Goal: Task Accomplishment & Management: Manage account settings

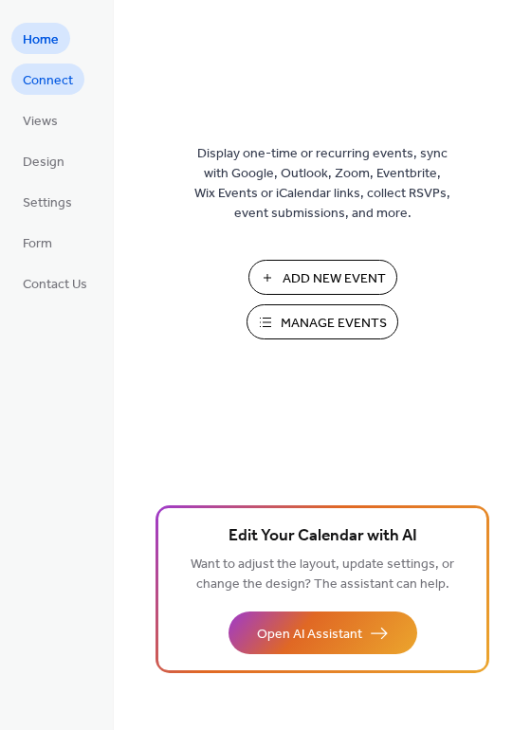
click at [62, 82] on span "Connect" at bounding box center [48, 81] width 50 height 20
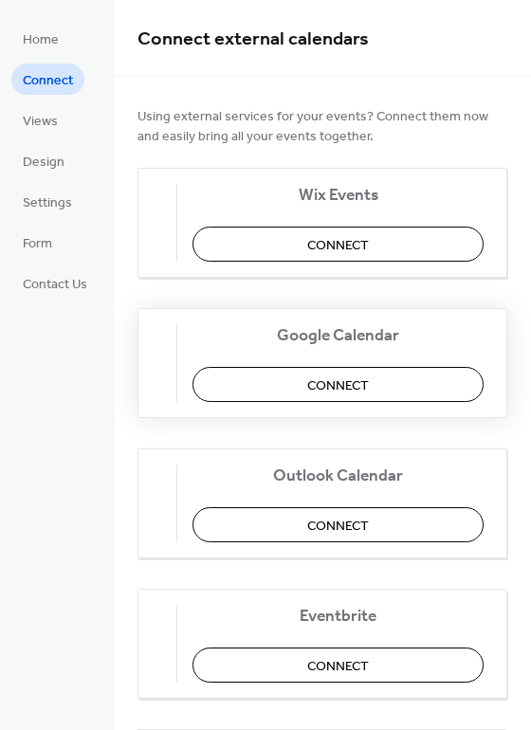
click at [341, 389] on span "Connect" at bounding box center [338, 386] width 62 height 20
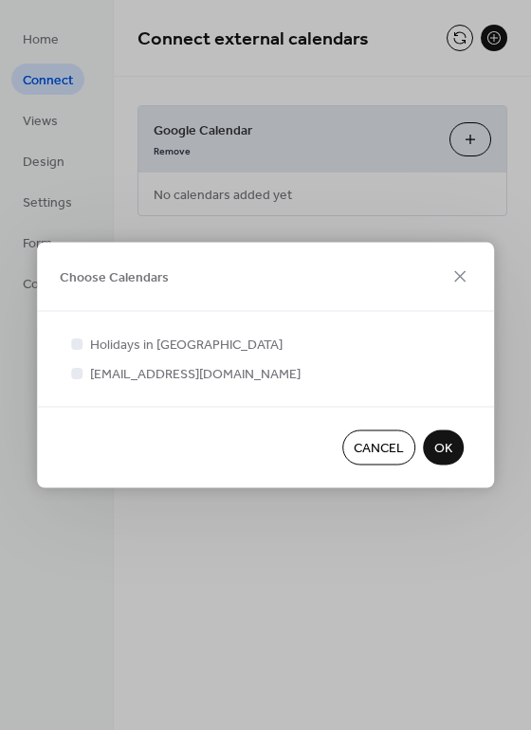
click at [442, 447] on span "OK" at bounding box center [443, 449] width 18 height 20
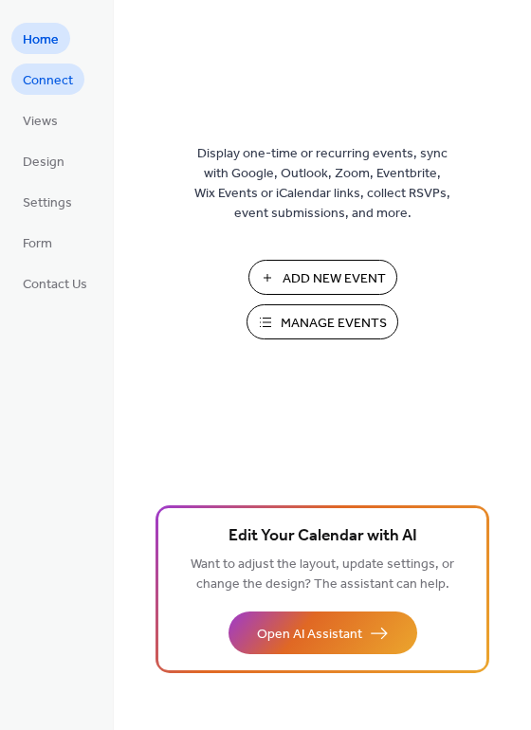
click at [45, 76] on span "Connect" at bounding box center [48, 81] width 50 height 20
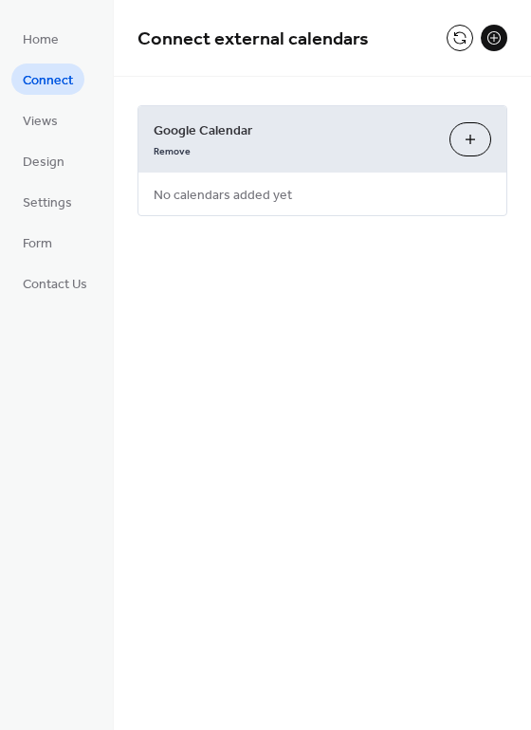
click at [467, 139] on button "Choose Calendars" at bounding box center [470, 139] width 42 height 34
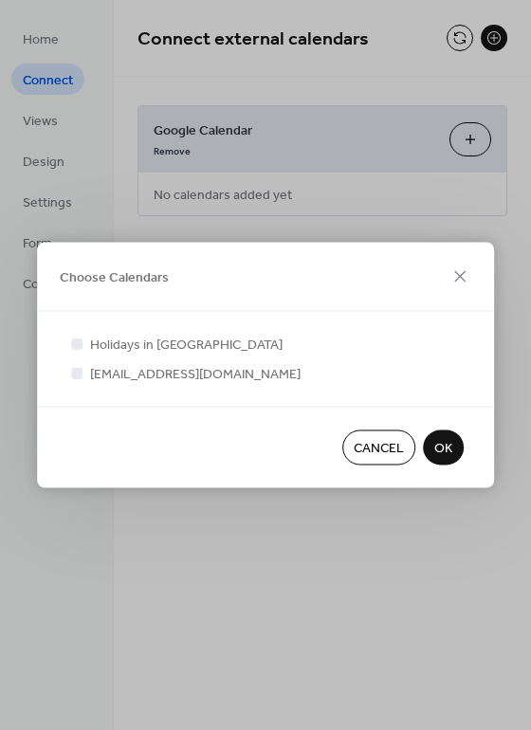
click at [366, 453] on span "Cancel" at bounding box center [379, 449] width 50 height 20
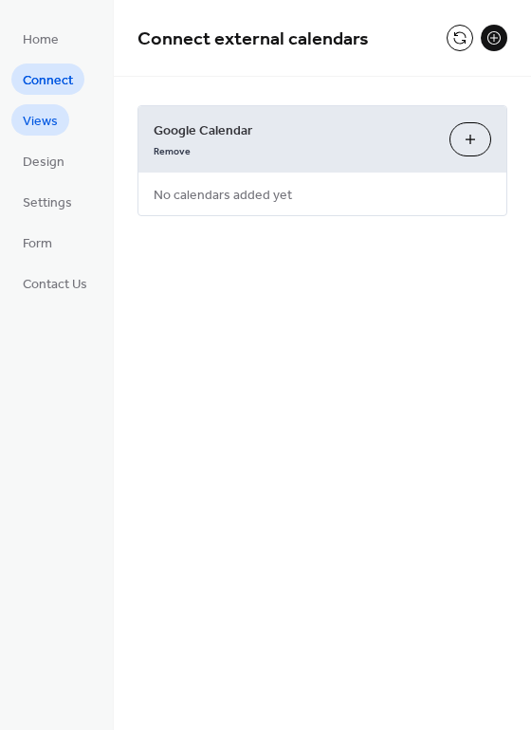
click at [38, 127] on span "Views" at bounding box center [40, 122] width 35 height 20
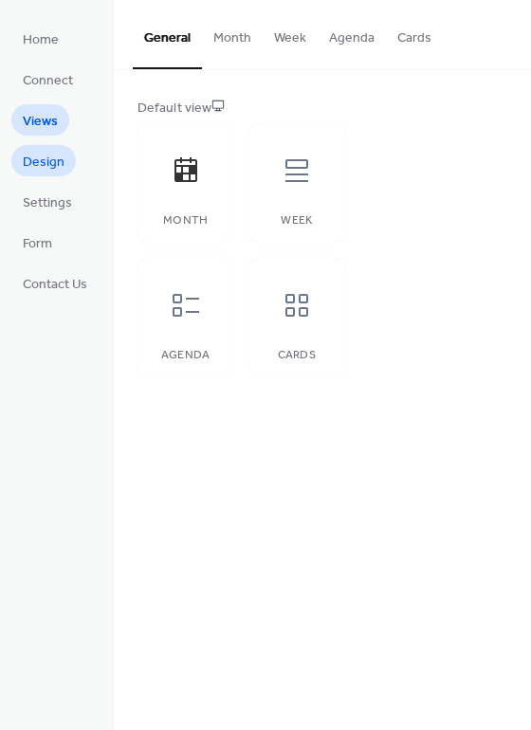
click at [50, 158] on span "Design" at bounding box center [44, 163] width 42 height 20
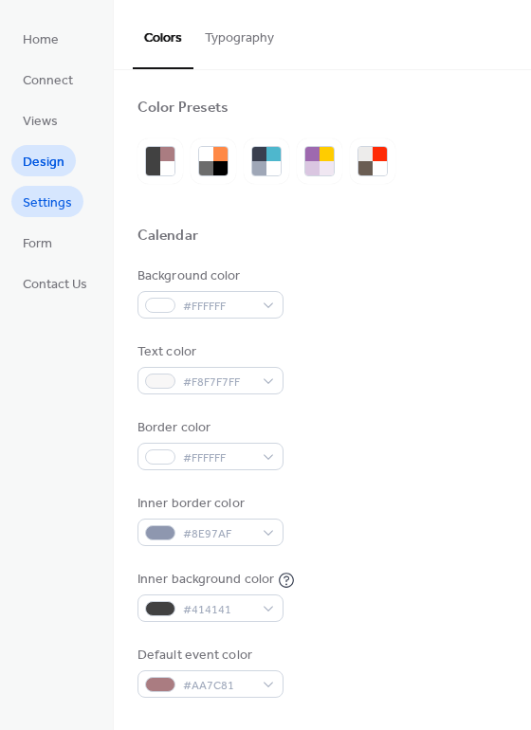
click at [46, 199] on span "Settings" at bounding box center [47, 203] width 49 height 20
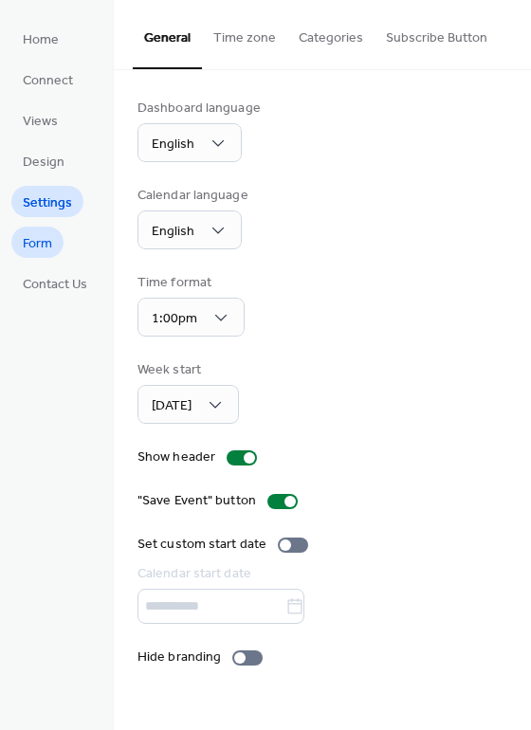
click at [37, 243] on span "Form" at bounding box center [37, 244] width 29 height 20
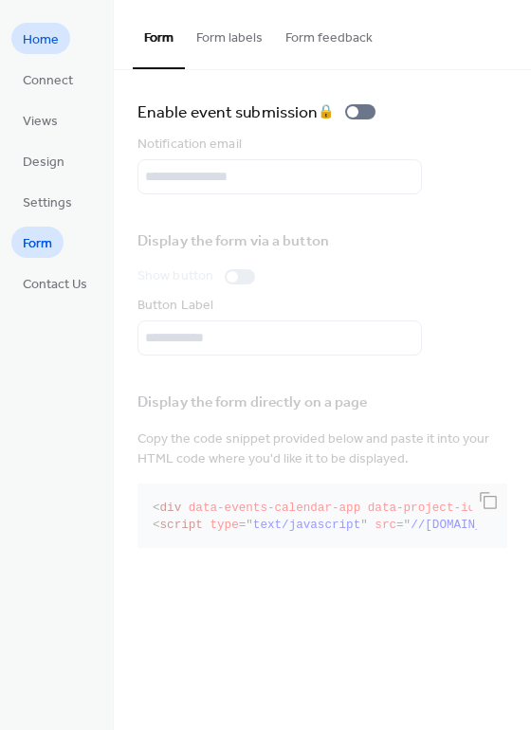
click at [49, 45] on span "Home" at bounding box center [41, 40] width 36 height 20
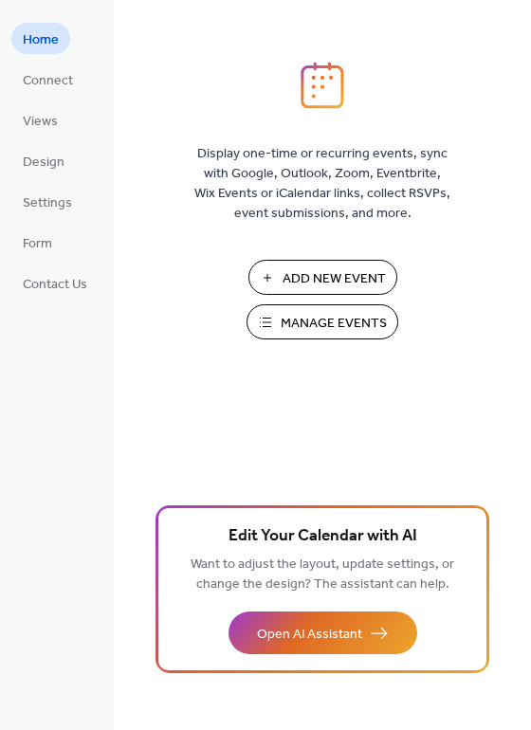
click at [300, 325] on span "Manage Events" at bounding box center [334, 324] width 106 height 20
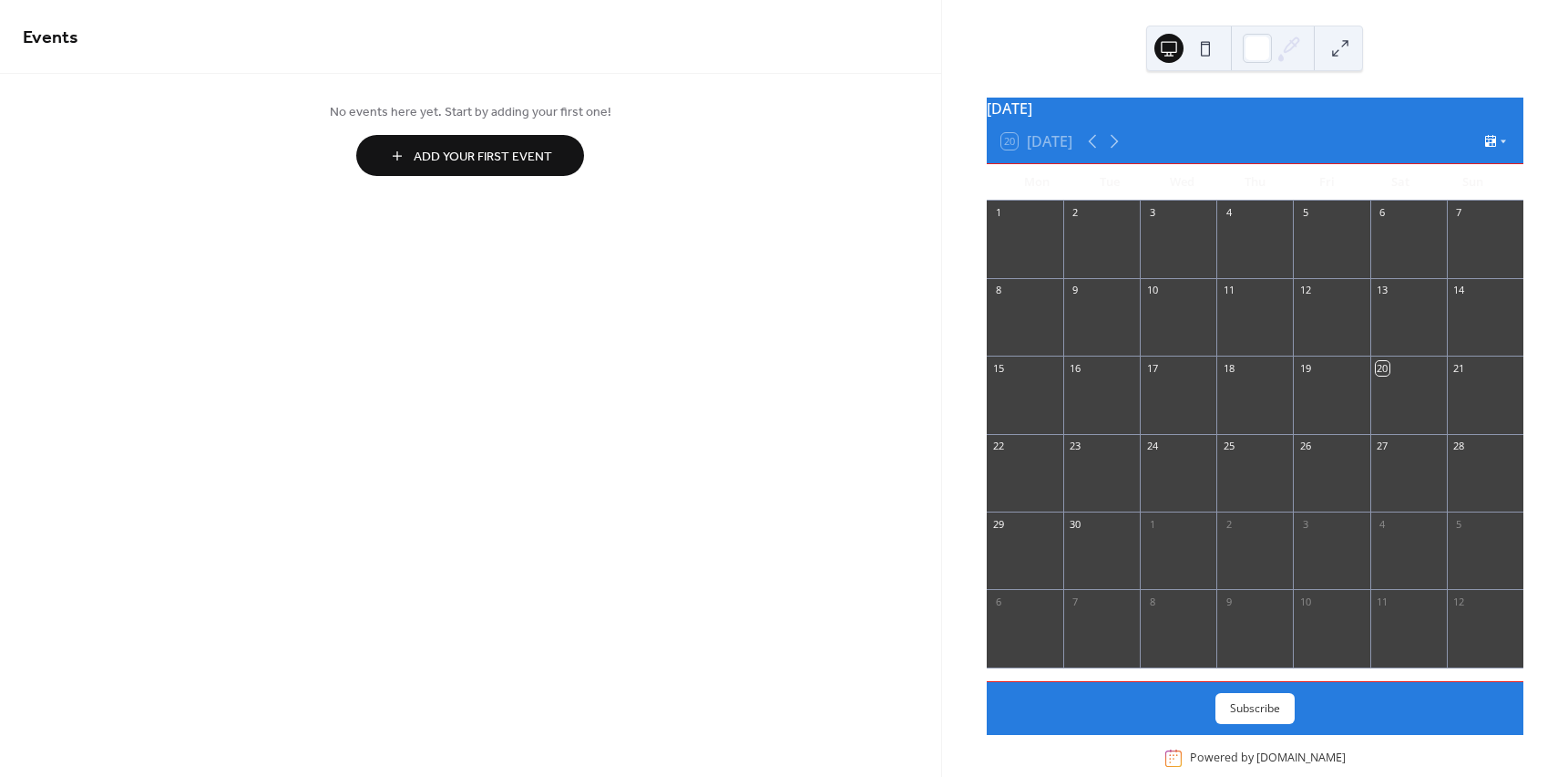
click at [1501, 144] on icon at bounding box center [1504, 142] width 6 height 4
click at [1549, 166] on div "September 2025 20 Today Mon Tue Wed Thu Fri Sat Sun 1 2 3 4 5 6 7 8 9 10 11 12 …" at bounding box center [1255, 388] width 626 height 777
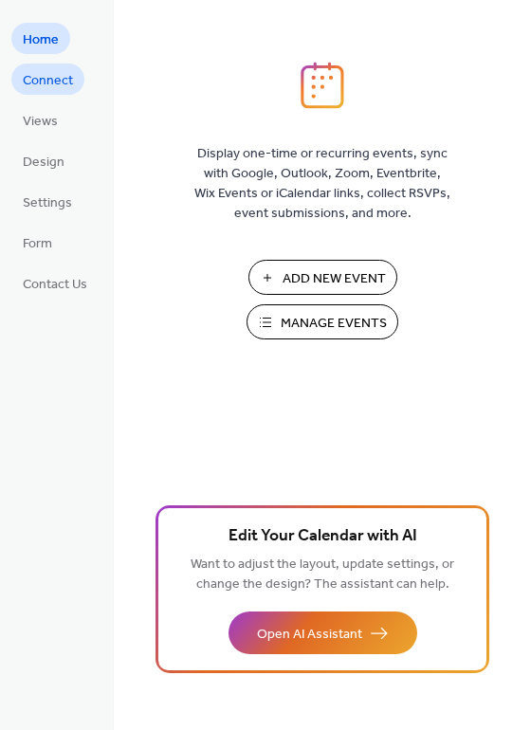
click at [46, 83] on span "Connect" at bounding box center [48, 81] width 50 height 20
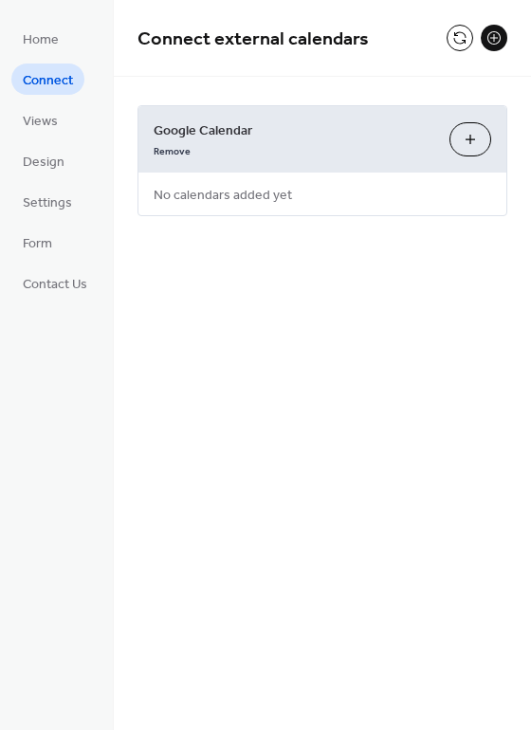
click at [476, 145] on button "Choose Calendars" at bounding box center [470, 139] width 42 height 34
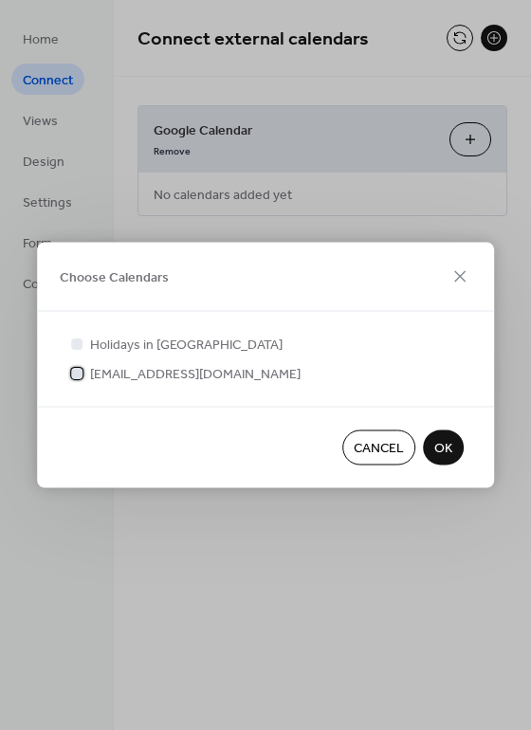
click at [131, 370] on span "[EMAIL_ADDRESS][DOMAIN_NAME]" at bounding box center [195, 375] width 210 height 20
click at [441, 454] on span "OK" at bounding box center [443, 449] width 18 height 20
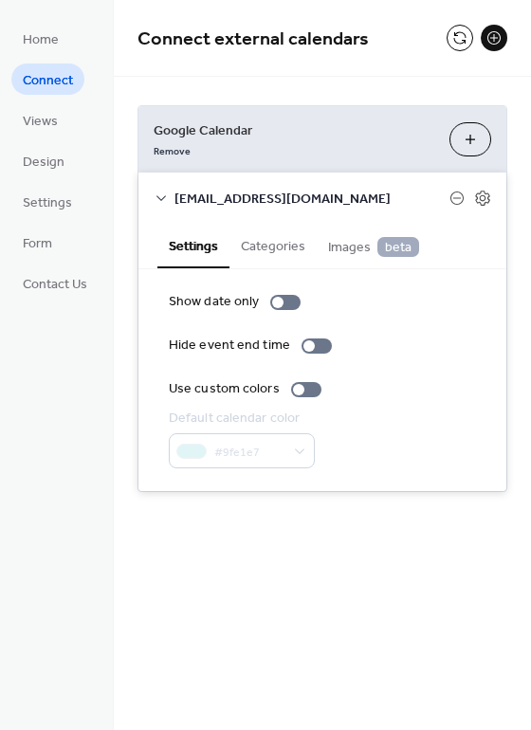
click at [459, 141] on button "Choose Calendars" at bounding box center [470, 139] width 42 height 34
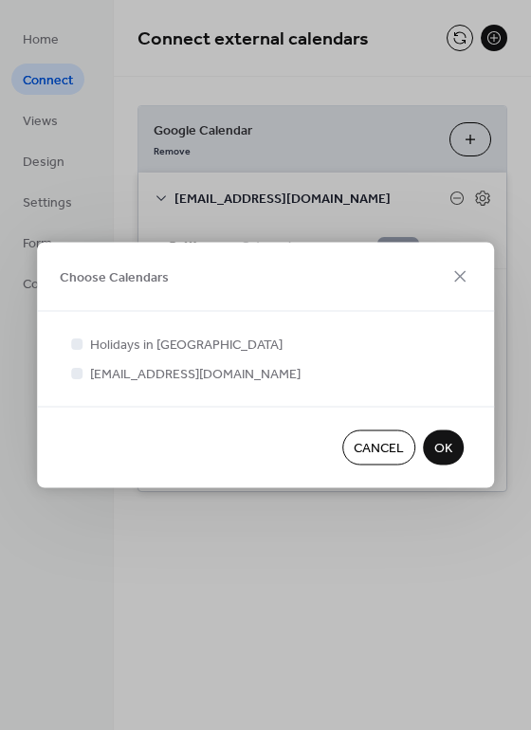
click at [439, 443] on span "OK" at bounding box center [443, 449] width 18 height 20
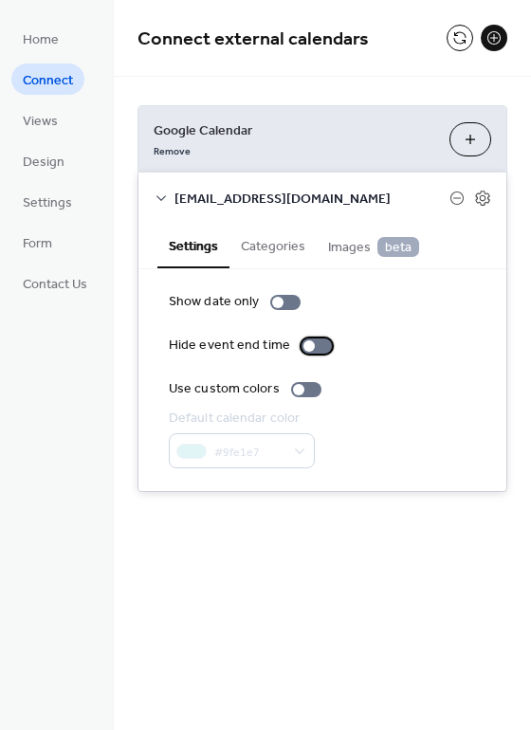
click at [327, 341] on label "Hide event end time" at bounding box center [254, 346] width 171 height 20
click at [301, 350] on div at bounding box center [316, 345] width 30 height 15
click at [162, 193] on icon at bounding box center [161, 198] width 15 height 15
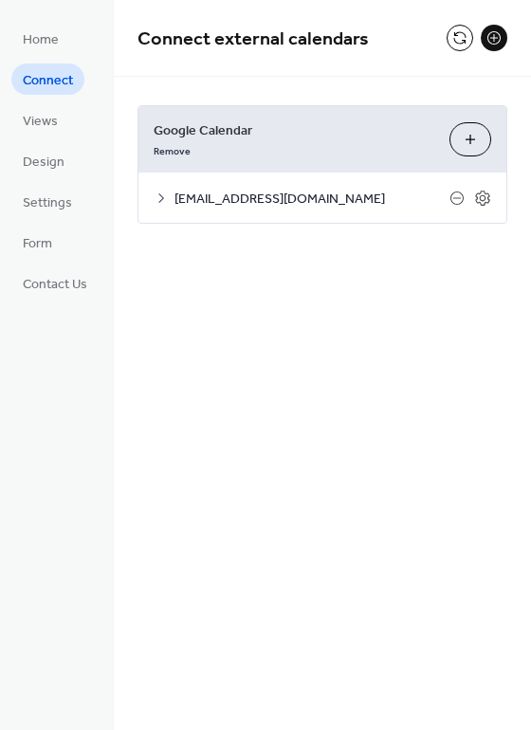
click at [161, 200] on icon at bounding box center [161, 197] width 6 height 9
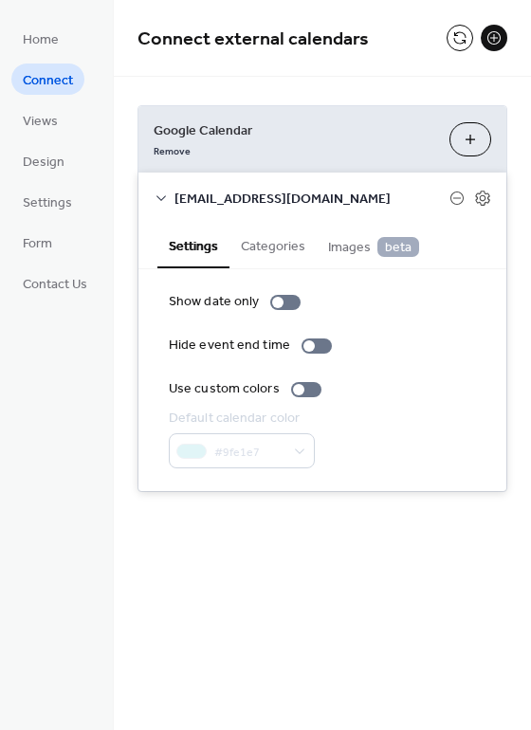
click at [264, 245] on button "Categories" at bounding box center [272, 245] width 87 height 44
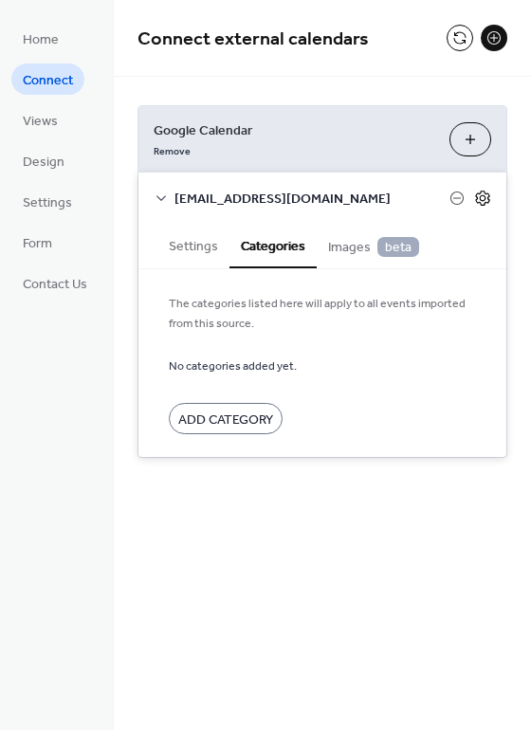
click at [483, 197] on icon at bounding box center [482, 198] width 17 height 17
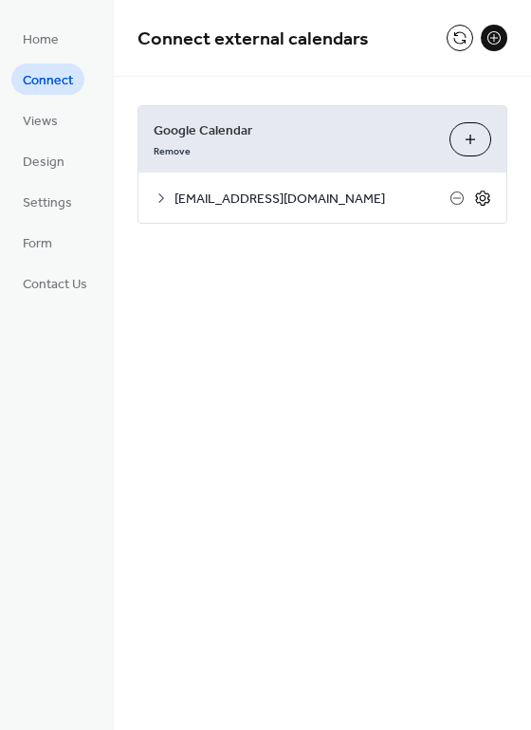
click at [487, 199] on icon at bounding box center [482, 198] width 17 height 17
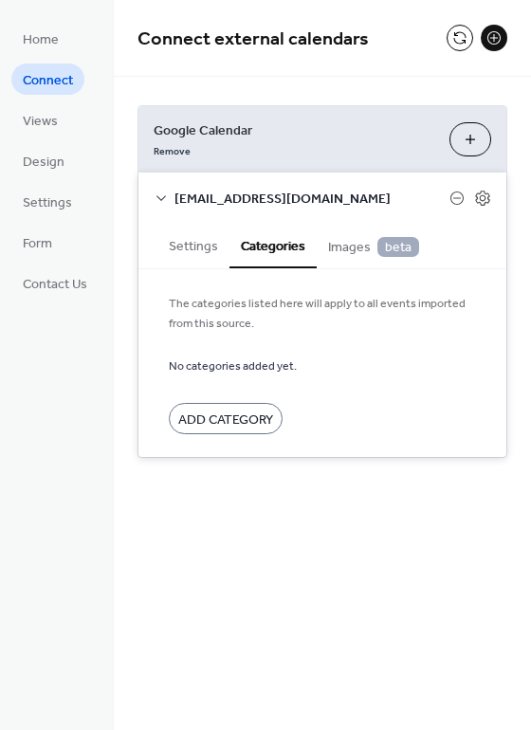
click at [191, 251] on button "Settings" at bounding box center [193, 245] width 72 height 44
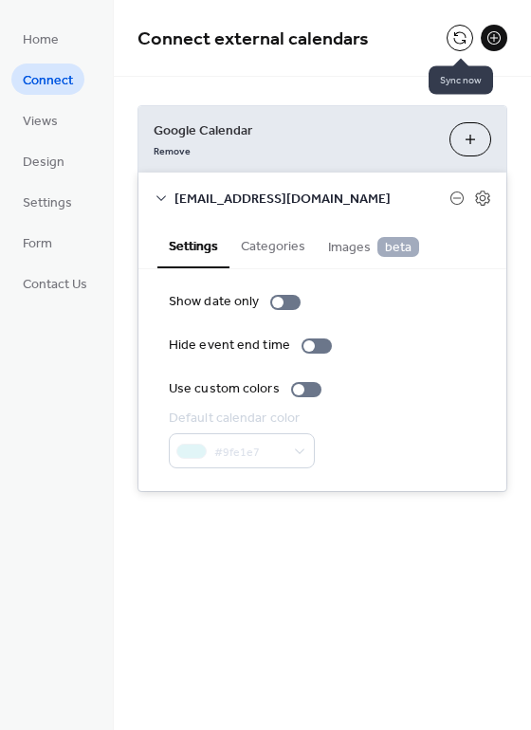
click at [468, 39] on button at bounding box center [459, 38] width 27 height 27
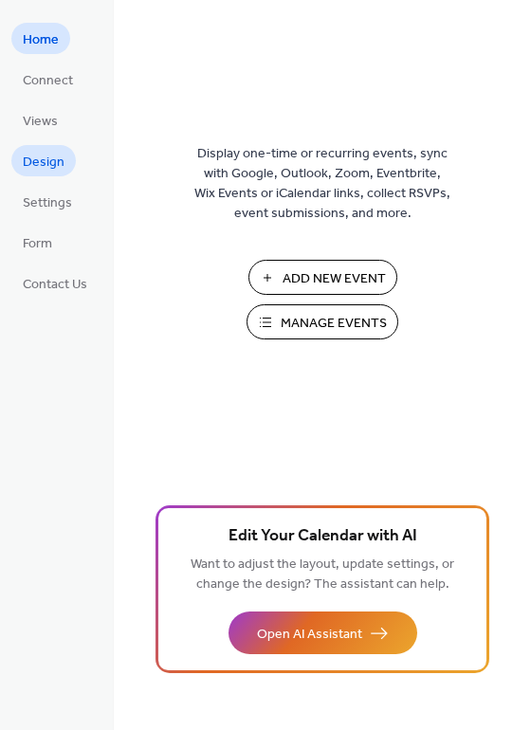
click at [46, 160] on span "Design" at bounding box center [44, 163] width 42 height 20
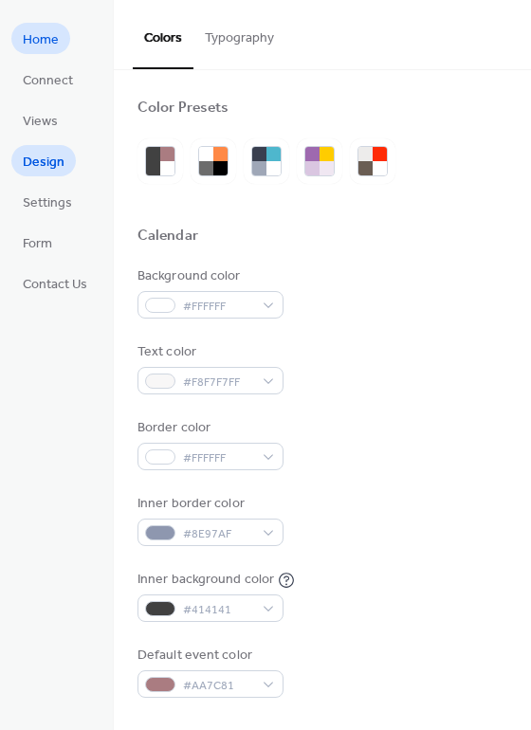
click at [38, 46] on span "Home" at bounding box center [41, 40] width 36 height 20
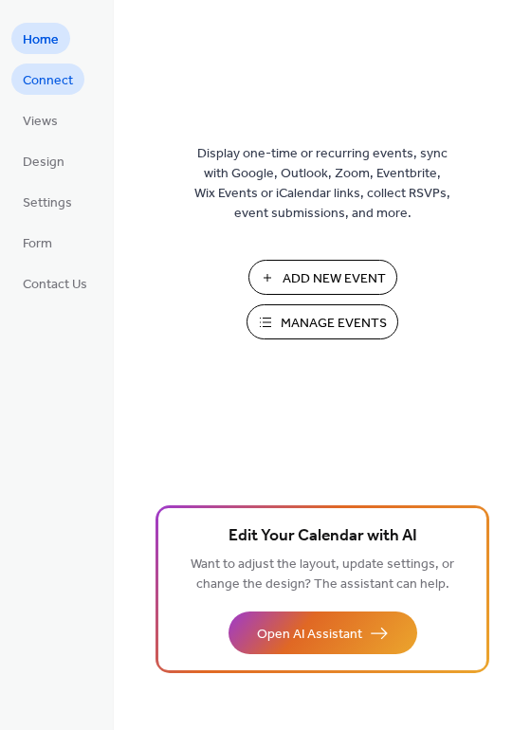
click at [54, 86] on span "Connect" at bounding box center [48, 81] width 50 height 20
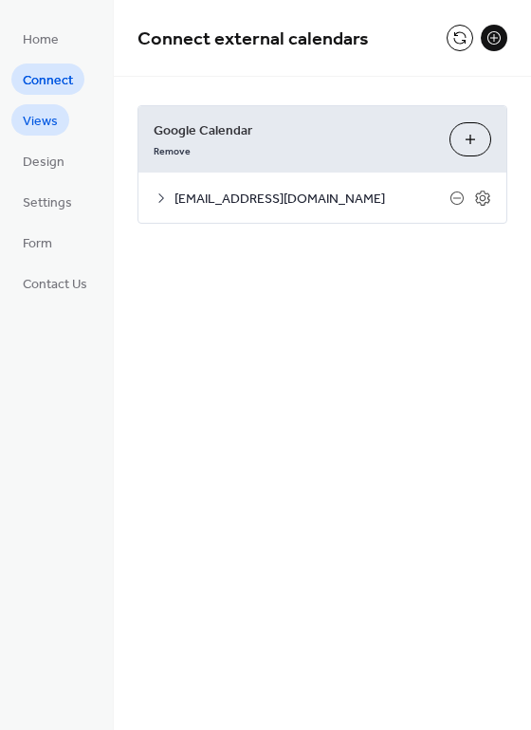
click at [49, 121] on span "Views" at bounding box center [40, 122] width 35 height 20
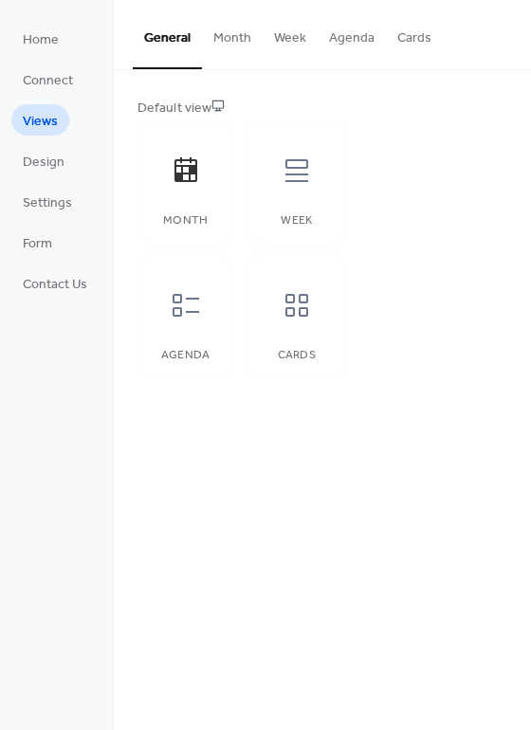
click at [285, 38] on button "Week" at bounding box center [290, 33] width 55 height 67
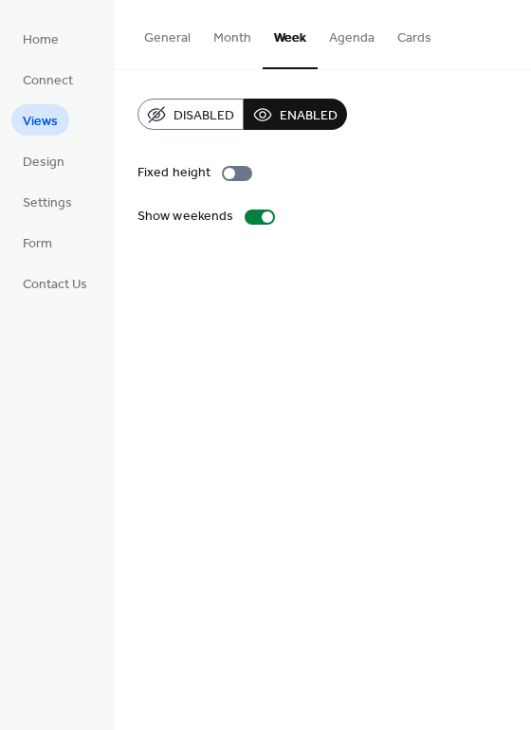
click at [223, 36] on button "Month" at bounding box center [232, 33] width 61 height 67
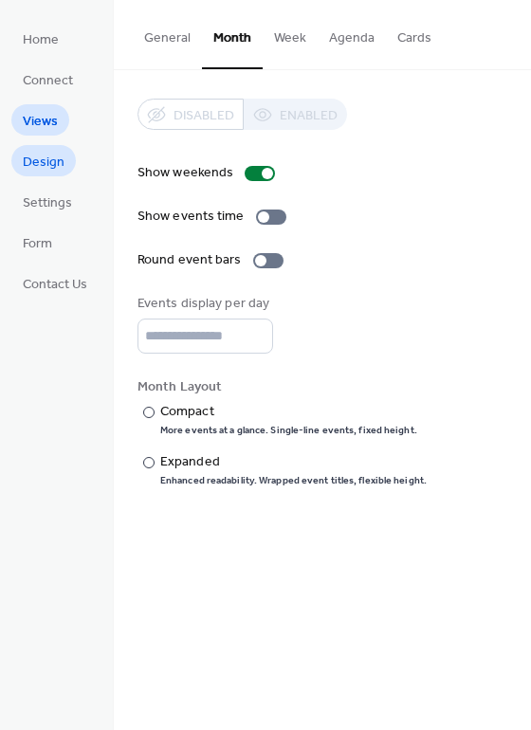
click at [48, 169] on span "Design" at bounding box center [44, 163] width 42 height 20
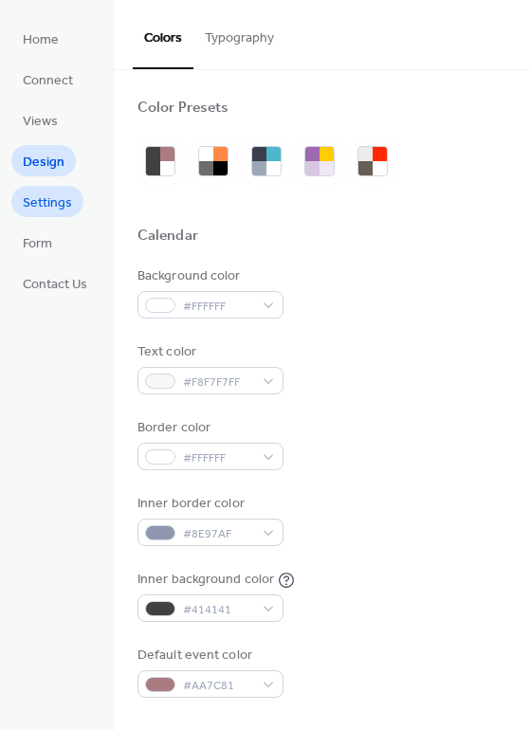
click at [40, 208] on span "Settings" at bounding box center [47, 203] width 49 height 20
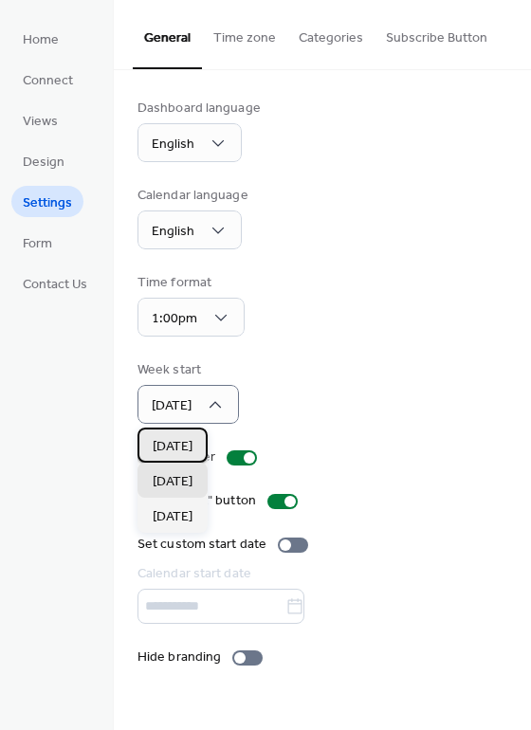
click at [196, 441] on div "[DATE]" at bounding box center [172, 445] width 70 height 35
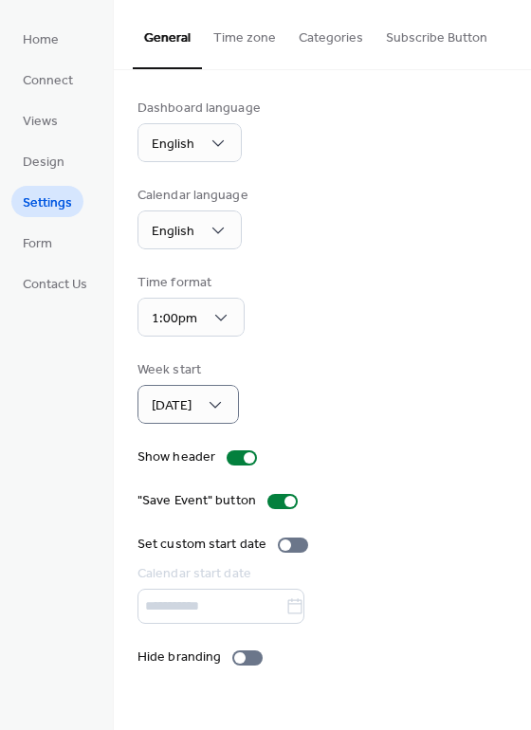
click at [249, 46] on button "Time zone" at bounding box center [244, 33] width 85 height 67
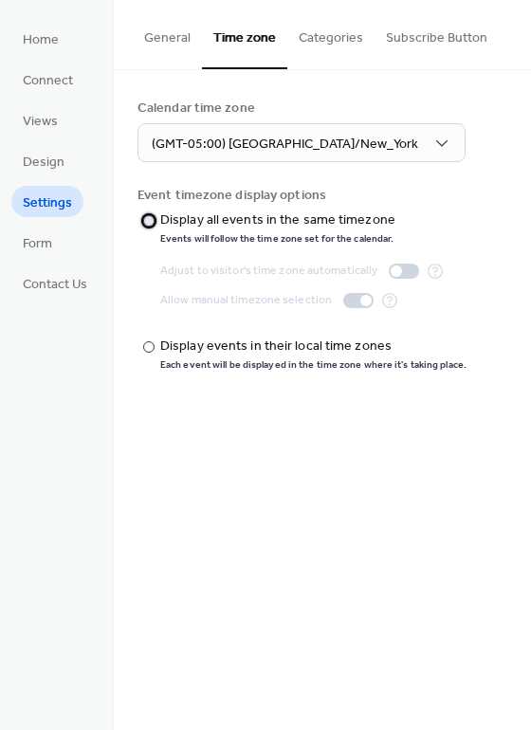
click at [146, 220] on div at bounding box center [148, 220] width 11 height 11
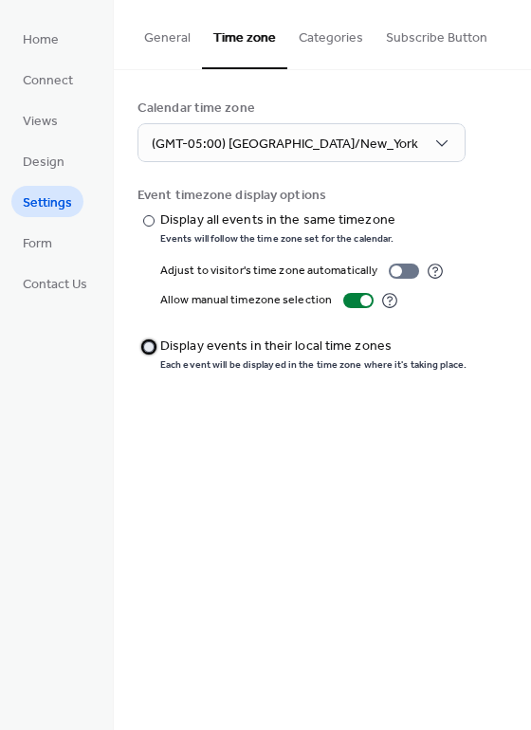
click at [152, 344] on div at bounding box center [148, 346] width 11 height 11
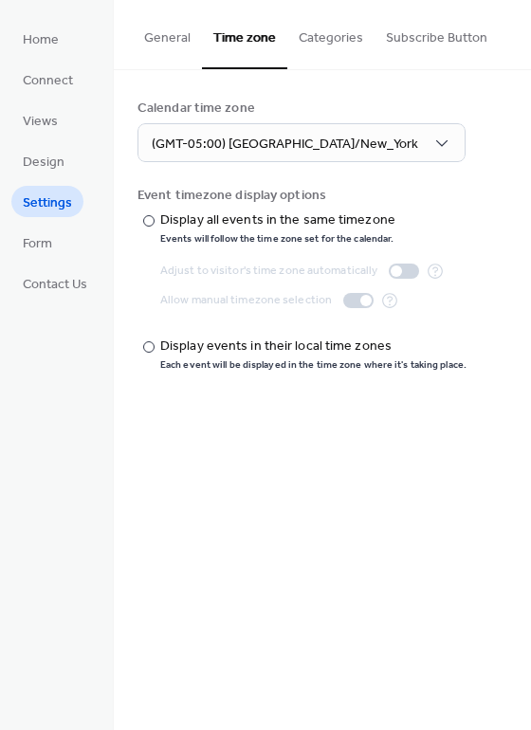
click at [331, 42] on button "Categories" at bounding box center [330, 33] width 87 height 67
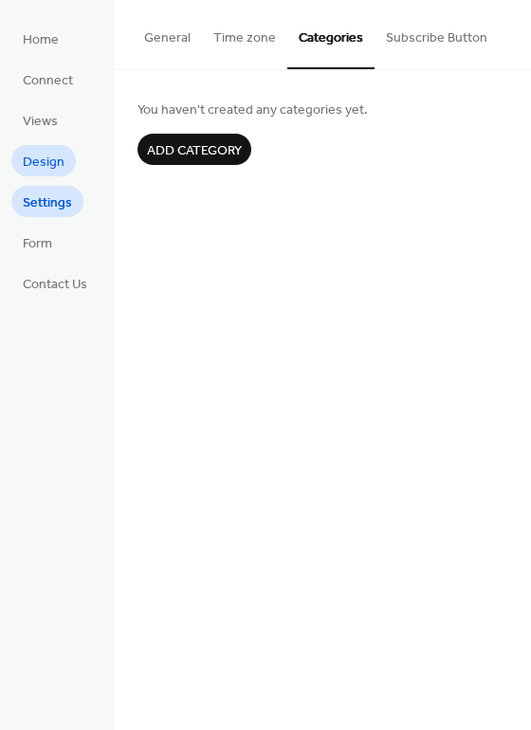
click at [51, 166] on span "Design" at bounding box center [44, 163] width 42 height 20
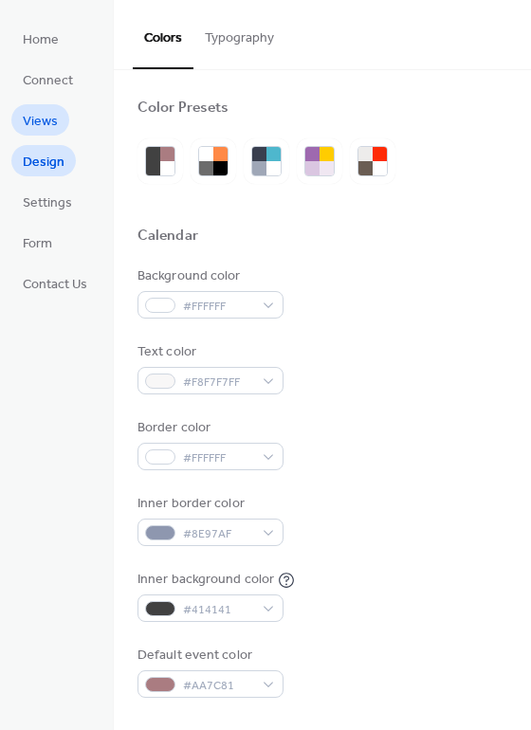
click at [51, 122] on span "Views" at bounding box center [40, 122] width 35 height 20
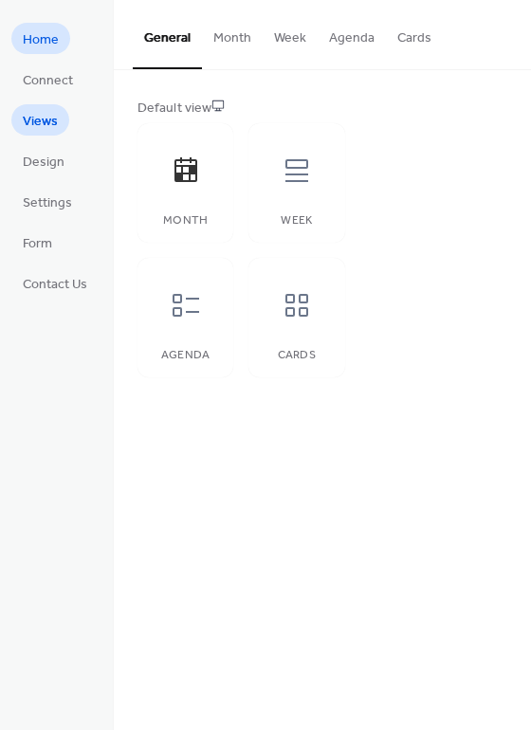
click at [50, 45] on span "Home" at bounding box center [41, 40] width 36 height 20
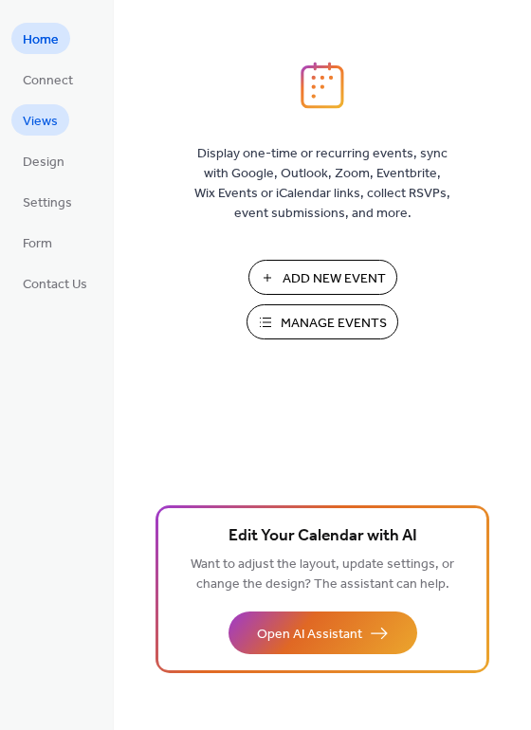
click at [29, 120] on span "Views" at bounding box center [40, 122] width 35 height 20
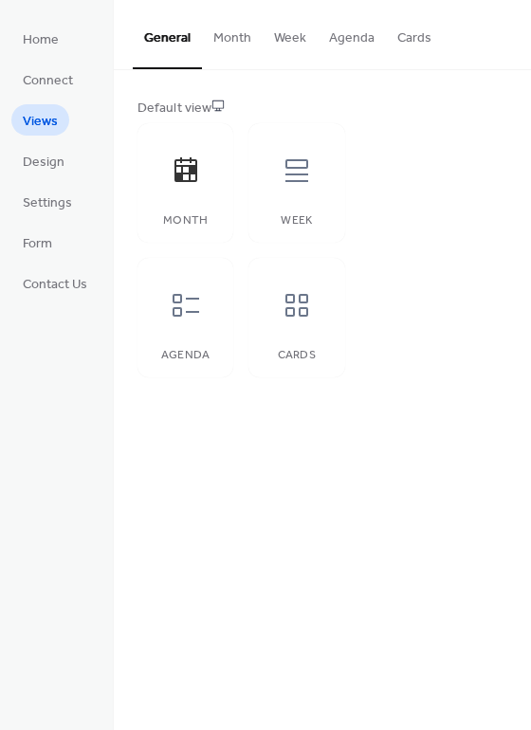
click at [229, 38] on button "Month" at bounding box center [232, 33] width 61 height 67
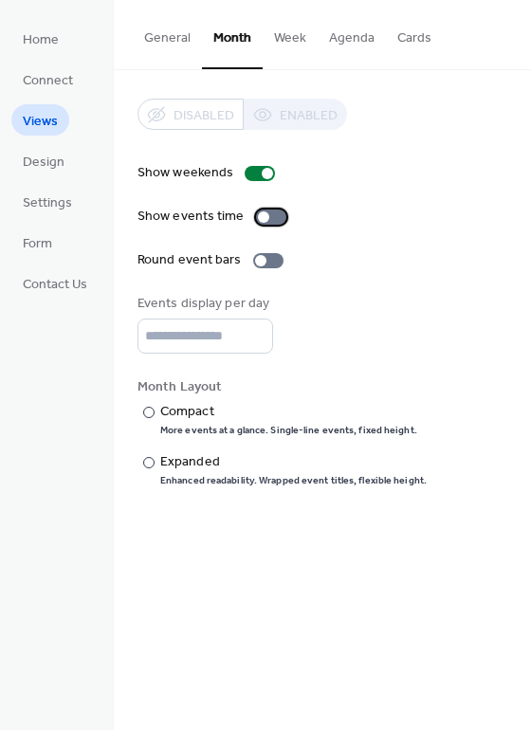
click at [274, 215] on div at bounding box center [271, 216] width 30 height 15
click at [277, 257] on div at bounding box center [268, 260] width 30 height 15
click at [293, 36] on button "Week" at bounding box center [290, 33] width 55 height 67
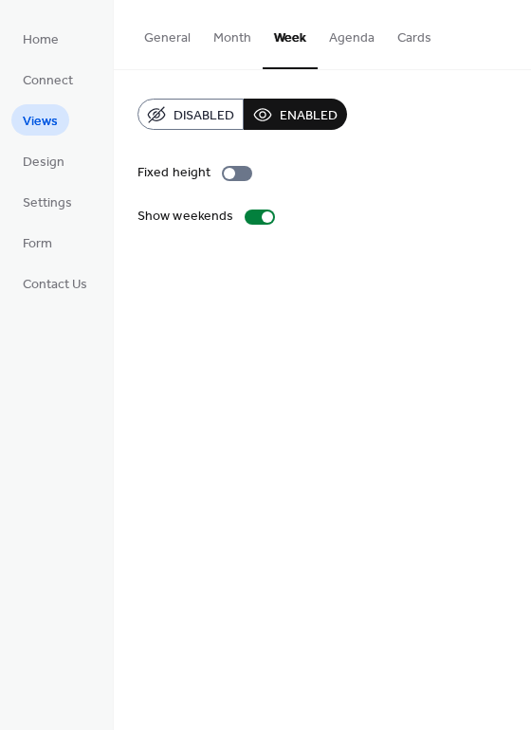
click at [345, 41] on button "Agenda" at bounding box center [352, 33] width 68 height 67
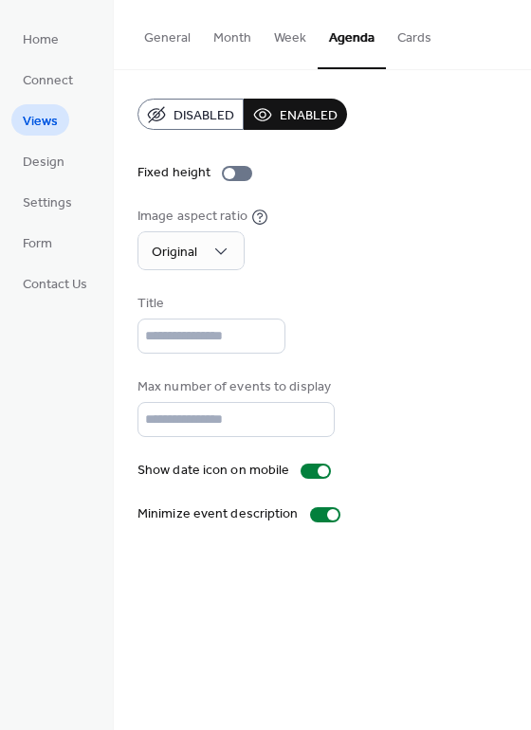
click at [295, 35] on button "Week" at bounding box center [290, 33] width 55 height 67
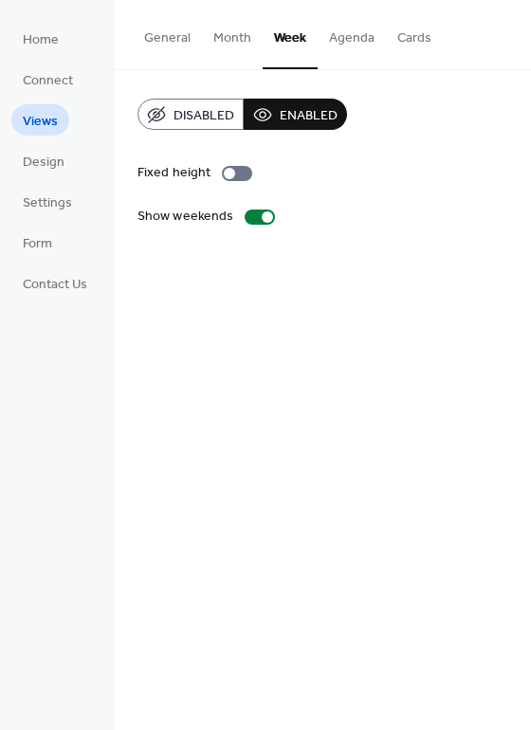
click at [194, 115] on span "Disabled" at bounding box center [203, 116] width 61 height 20
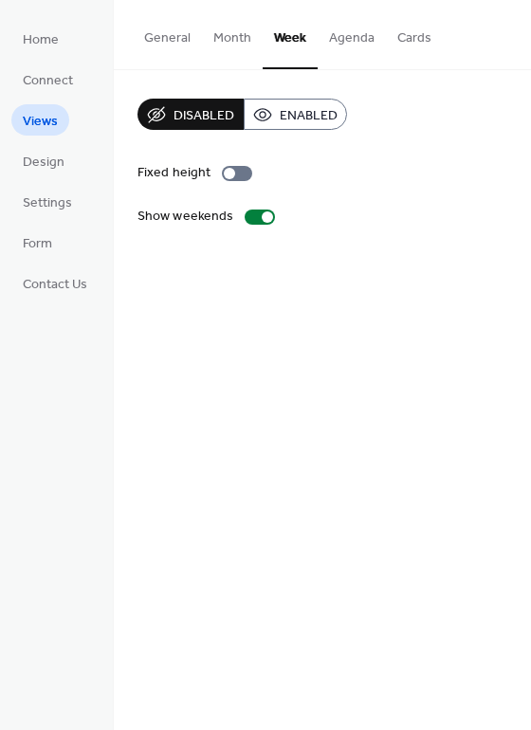
click at [284, 112] on span "Enabled" at bounding box center [309, 116] width 58 height 20
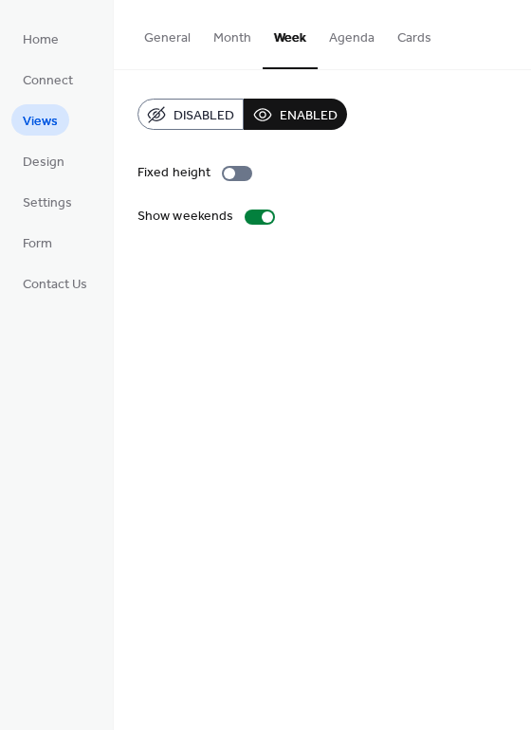
click at [232, 293] on div "General Month Week Agenda Cards Default view Month Week Agenda Cards Disabled E…" at bounding box center [322, 365] width 417 height 730
click at [58, 49] on link "Home" at bounding box center [40, 38] width 59 height 31
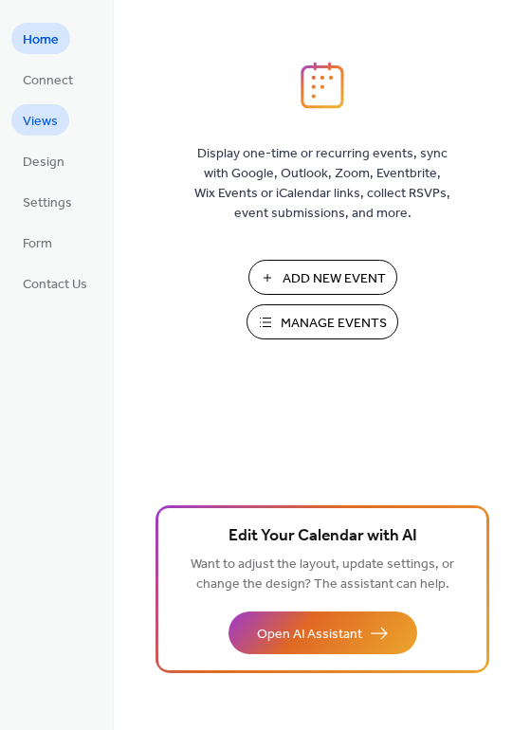
click at [35, 118] on span "Views" at bounding box center [40, 122] width 35 height 20
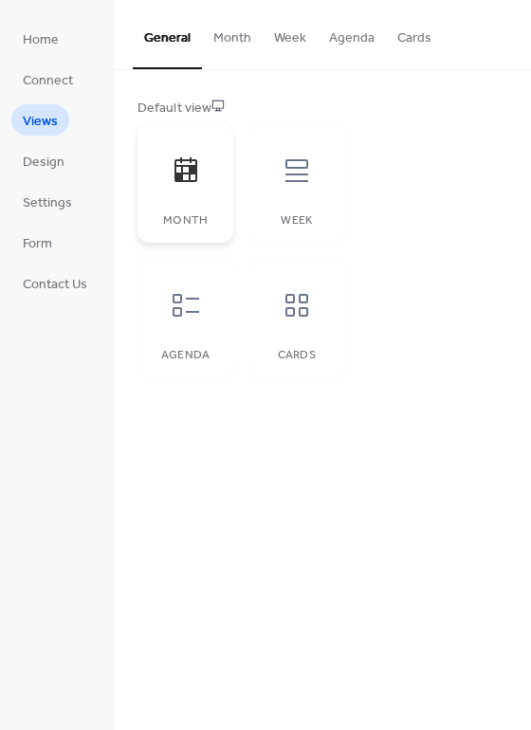
click at [188, 169] on icon at bounding box center [186, 170] width 30 height 30
click at [221, 36] on button "Month" at bounding box center [232, 33] width 61 height 67
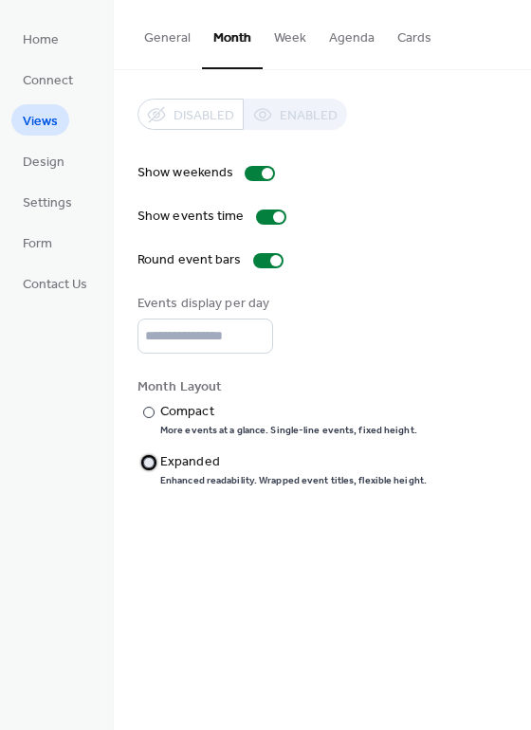
click at [148, 464] on div at bounding box center [148, 462] width 11 height 11
click at [153, 410] on div at bounding box center [148, 412] width 11 height 11
click at [27, 83] on span "Connect" at bounding box center [48, 81] width 50 height 20
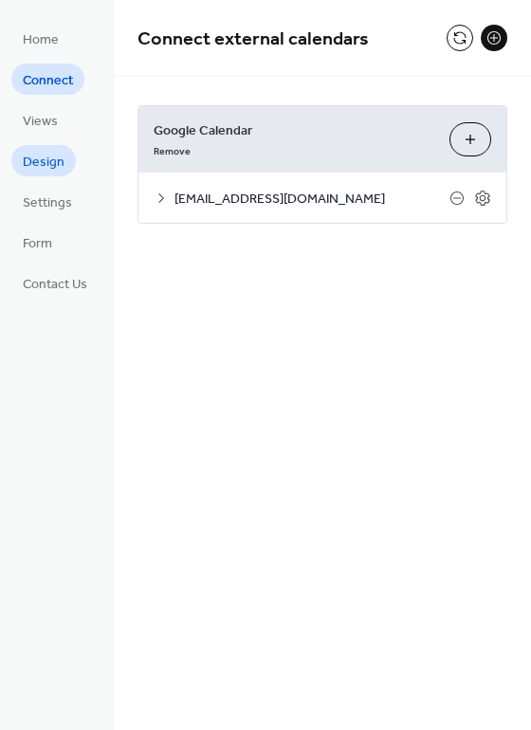
click at [40, 166] on span "Design" at bounding box center [44, 163] width 42 height 20
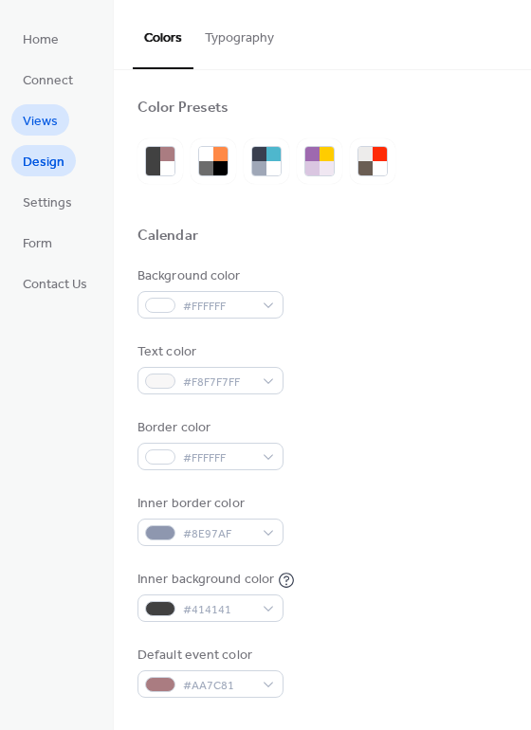
click at [44, 116] on span "Views" at bounding box center [40, 122] width 35 height 20
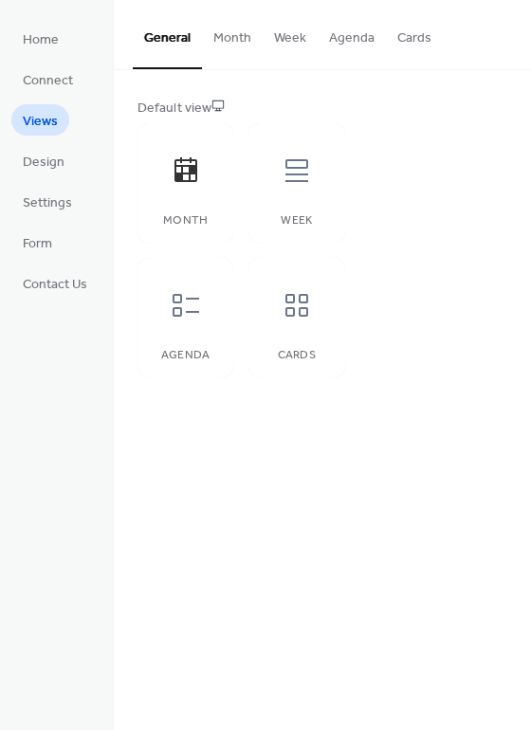
click at [223, 45] on button "Month" at bounding box center [232, 33] width 61 height 67
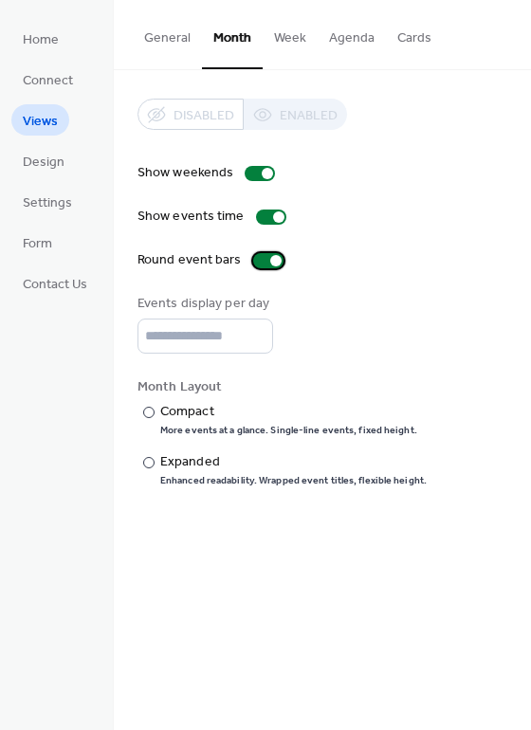
click at [263, 264] on div at bounding box center [268, 260] width 30 height 15
click at [280, 255] on label "Round event bars" at bounding box center [214, 260] width 154 height 20
click at [38, 41] on span "Home" at bounding box center [41, 40] width 36 height 20
